Goal: Task Accomplishment & Management: Manage account settings

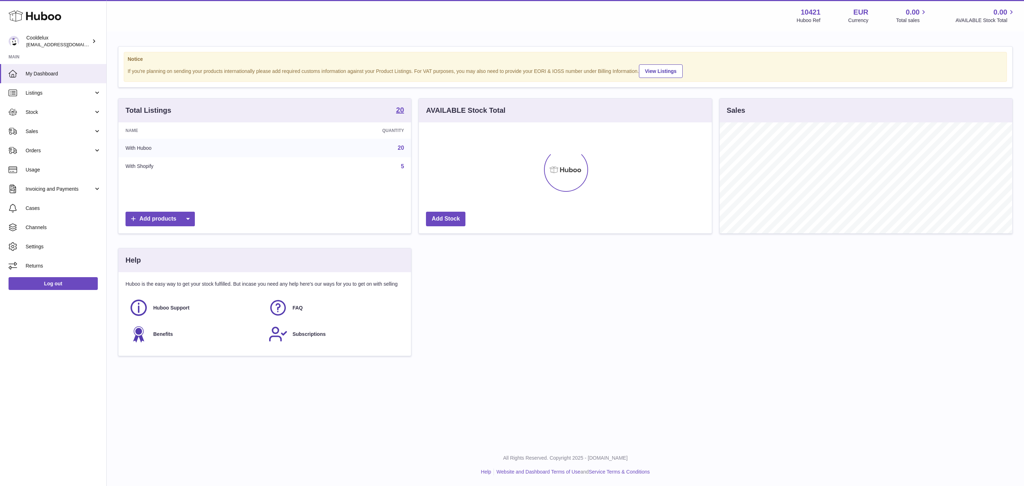
scroll to position [111, 292]
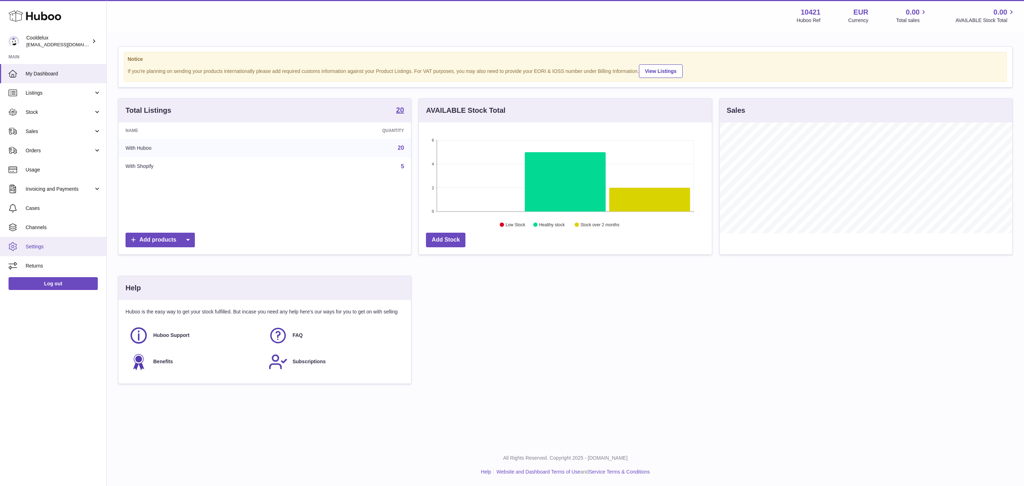
click at [63, 245] on span "Settings" at bounding box center [63, 246] width 75 height 7
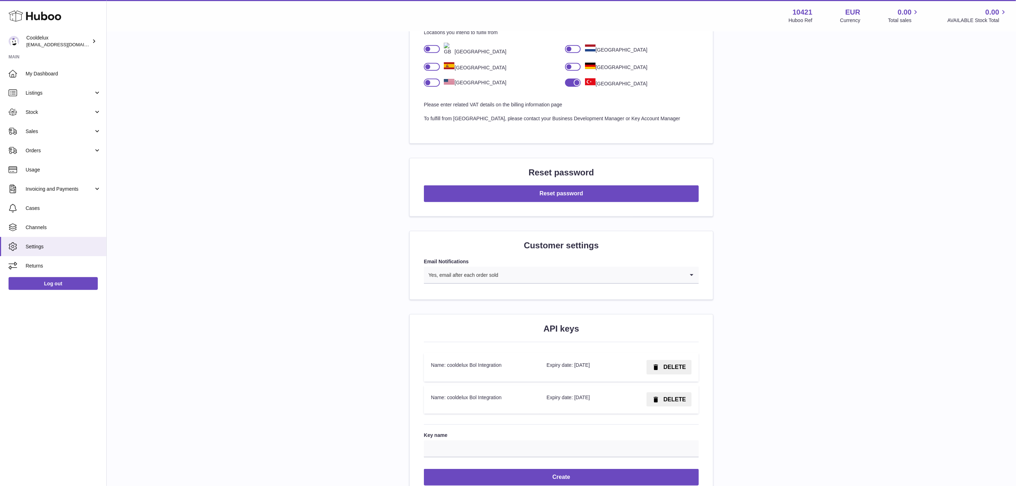
scroll to position [580, 0]
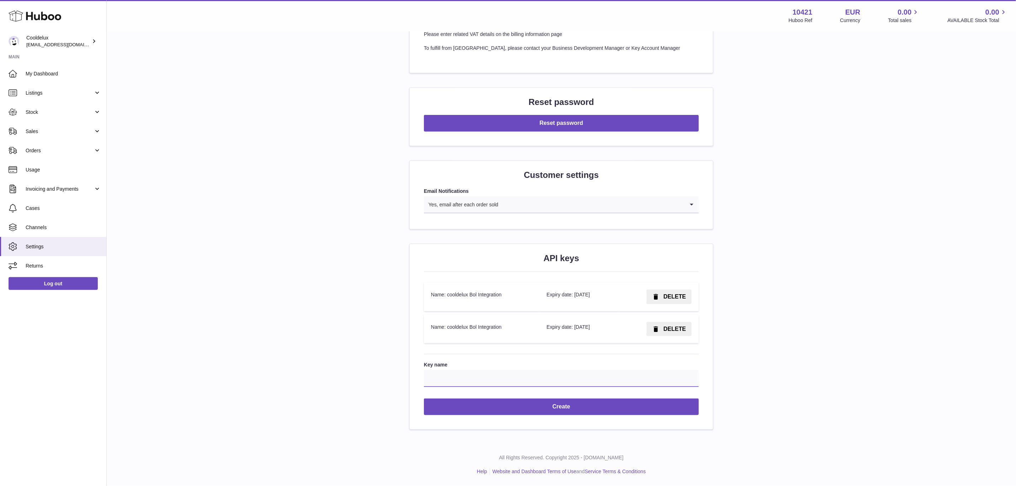
click at [504, 381] on input "Key name" at bounding box center [561, 378] width 275 height 17
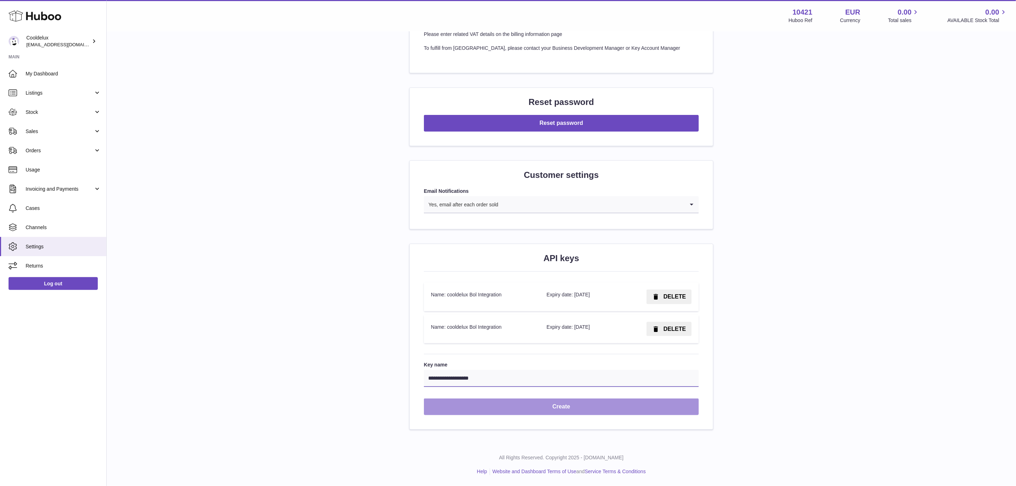
type input "**********"
click at [561, 404] on button "Create" at bounding box center [561, 406] width 275 height 17
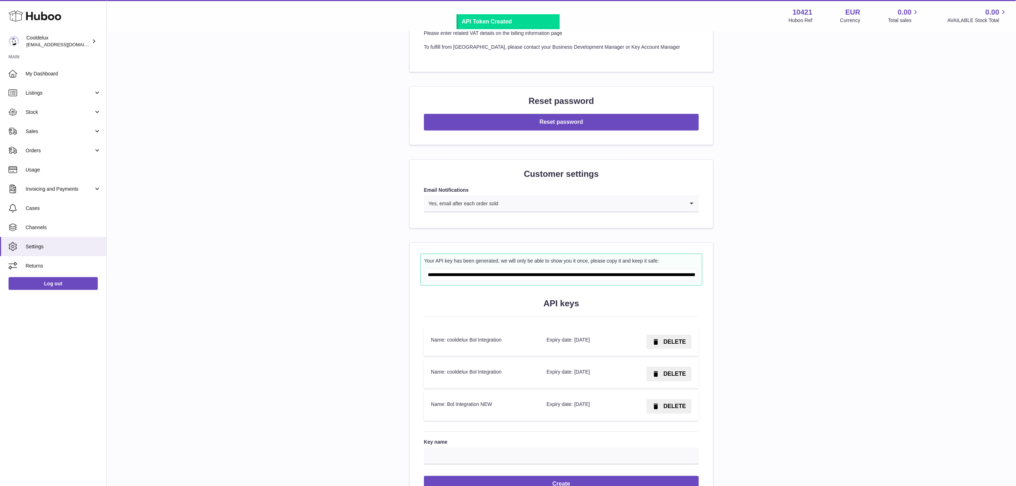
click at [571, 280] on input "**********" at bounding box center [561, 274] width 271 height 10
click at [659, 341] on span "button" at bounding box center [655, 341] width 7 height 7
click at [670, 343] on span "Confirm" at bounding box center [675, 341] width 22 height 6
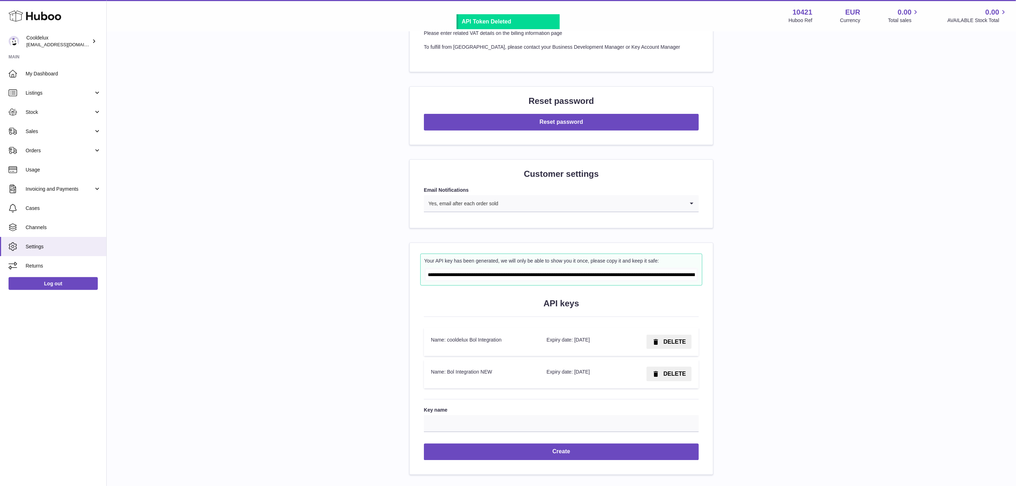
click at [670, 343] on span "DELETE" at bounding box center [674, 341] width 22 height 6
click at [670, 343] on span "Confirm" at bounding box center [675, 341] width 22 height 6
